Goal: Check status: Check status

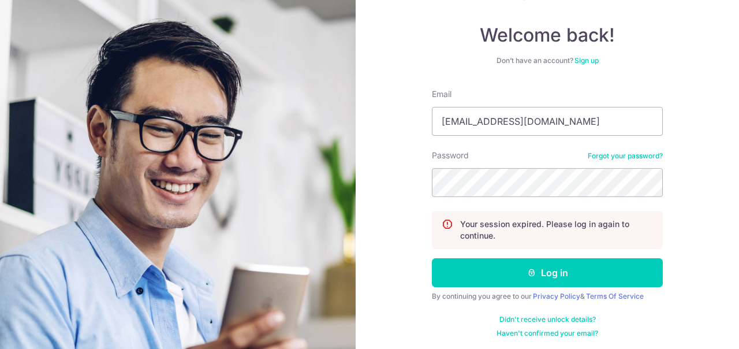
scroll to position [99, 0]
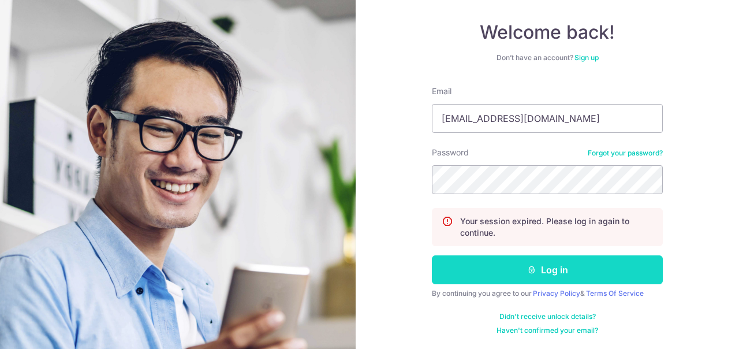
click at [518, 271] on button "Log in" at bounding box center [547, 269] width 231 height 29
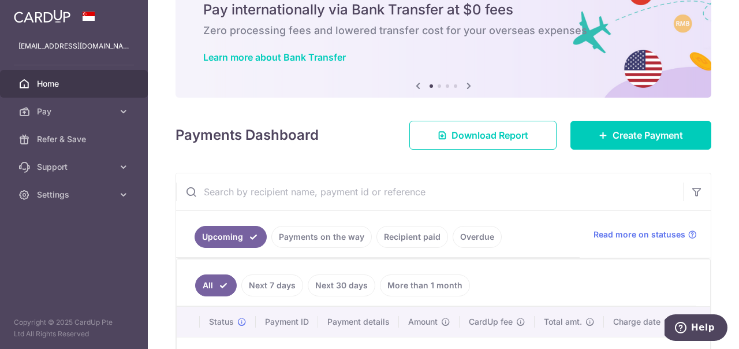
scroll to position [177, 0]
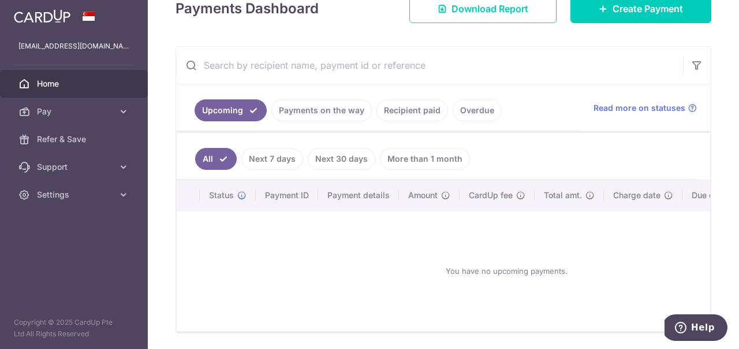
click at [347, 106] on link "Payments on the way" at bounding box center [321, 110] width 100 height 22
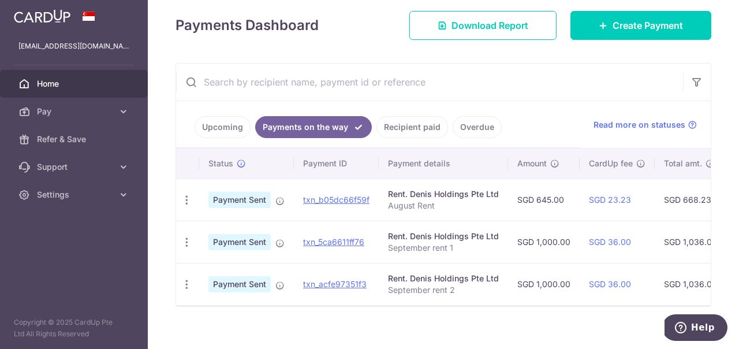
scroll to position [160, 0]
click at [409, 123] on link "Recipient paid" at bounding box center [412, 126] width 72 height 22
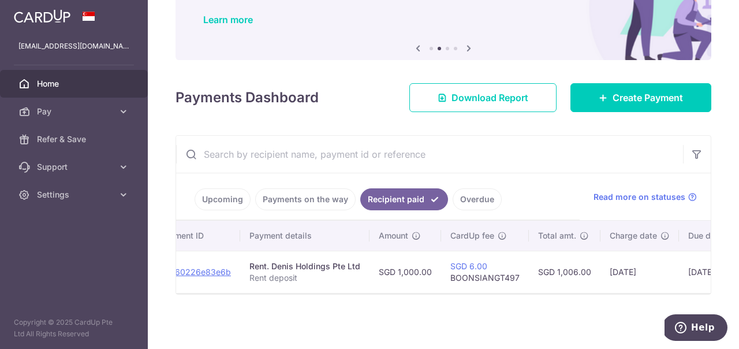
scroll to position [0, 144]
click at [463, 195] on link "Overdue" at bounding box center [477, 199] width 49 height 22
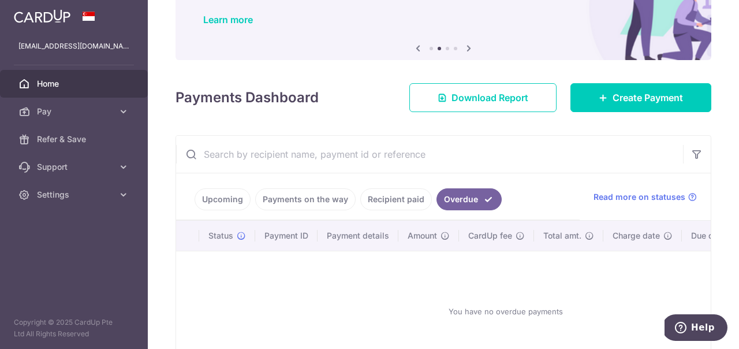
scroll to position [0, 122]
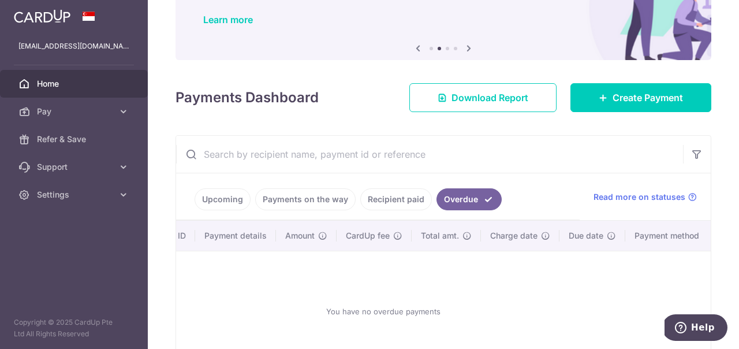
click at [221, 199] on link "Upcoming" at bounding box center [223, 199] width 56 height 22
